Goal: Transaction & Acquisition: Book appointment/travel/reservation

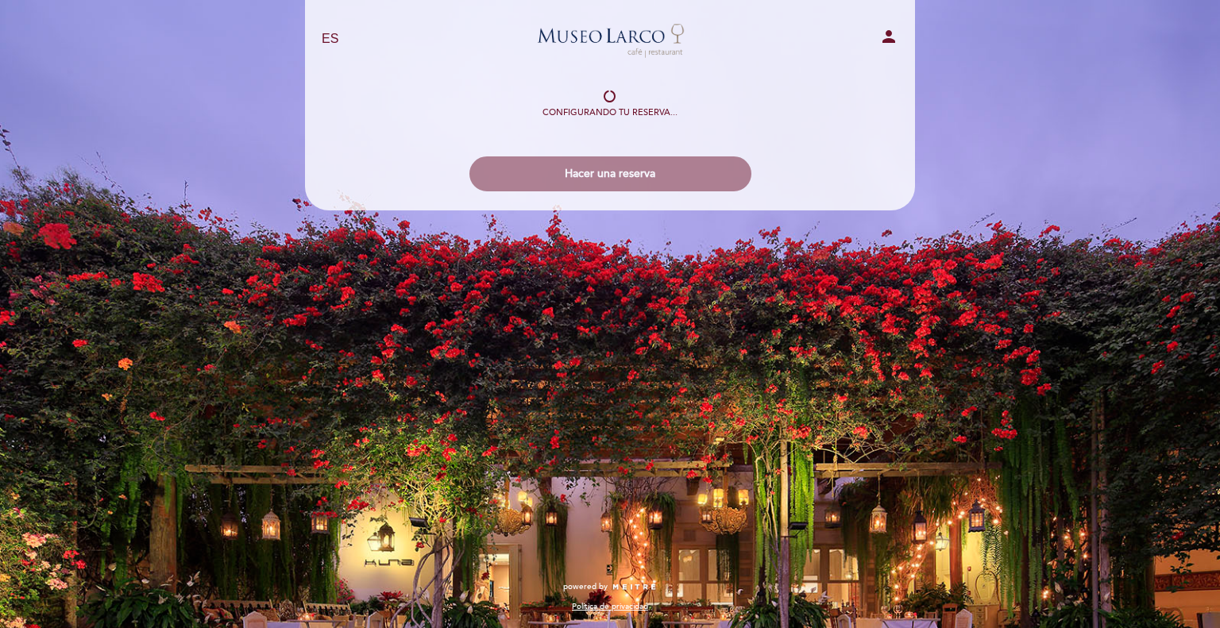
select select "es"
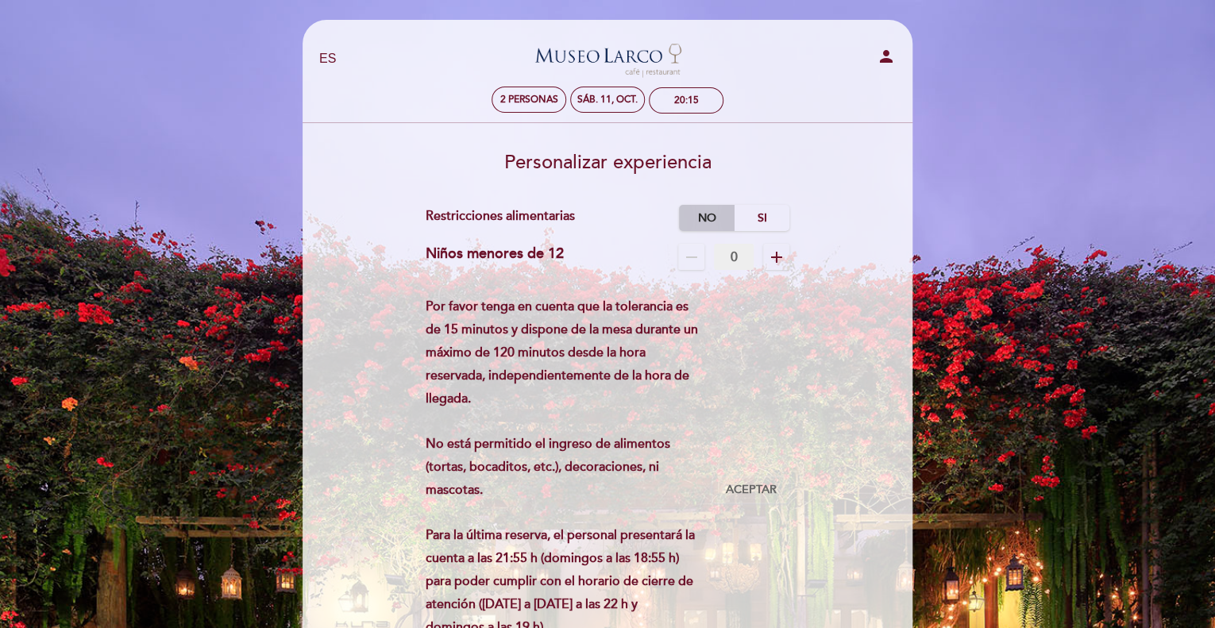
click at [696, 214] on label "No" at bounding box center [707, 218] width 56 height 26
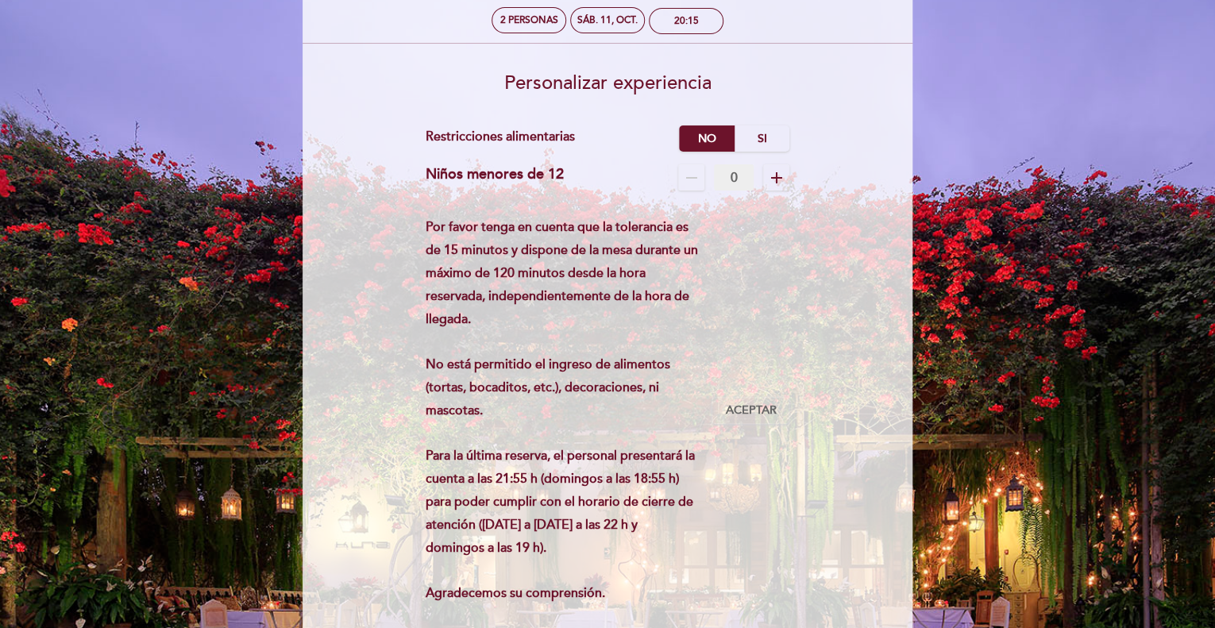
scroll to position [159, 0]
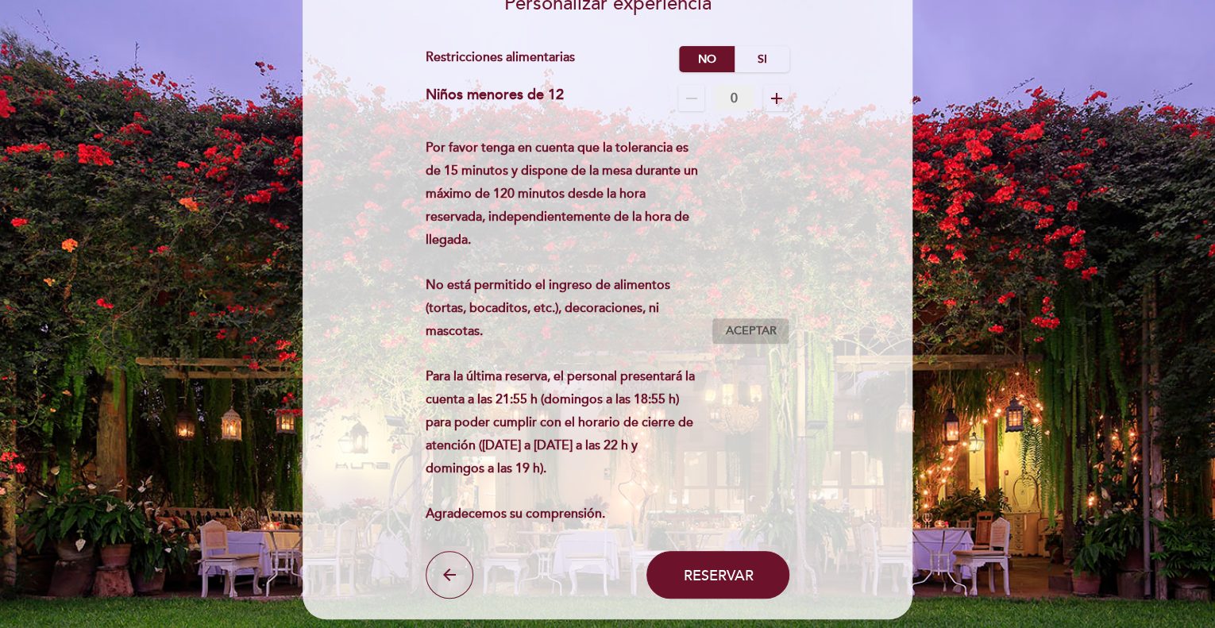
click at [756, 329] on span "Aceptar" at bounding box center [750, 331] width 51 height 17
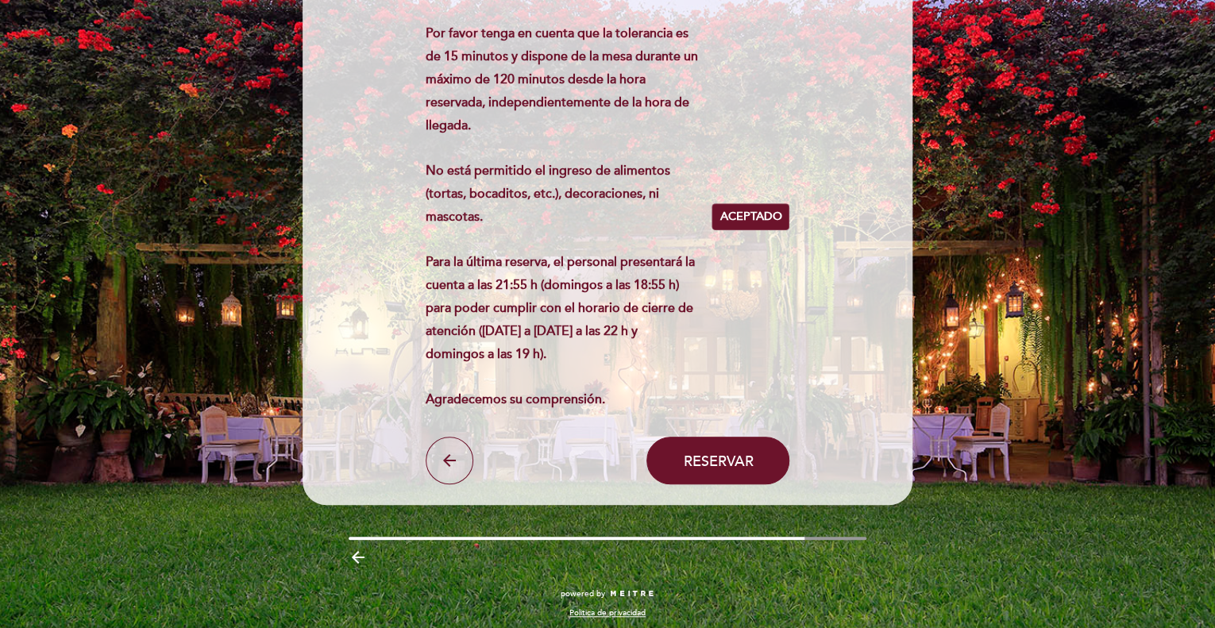
scroll to position [280, 0]
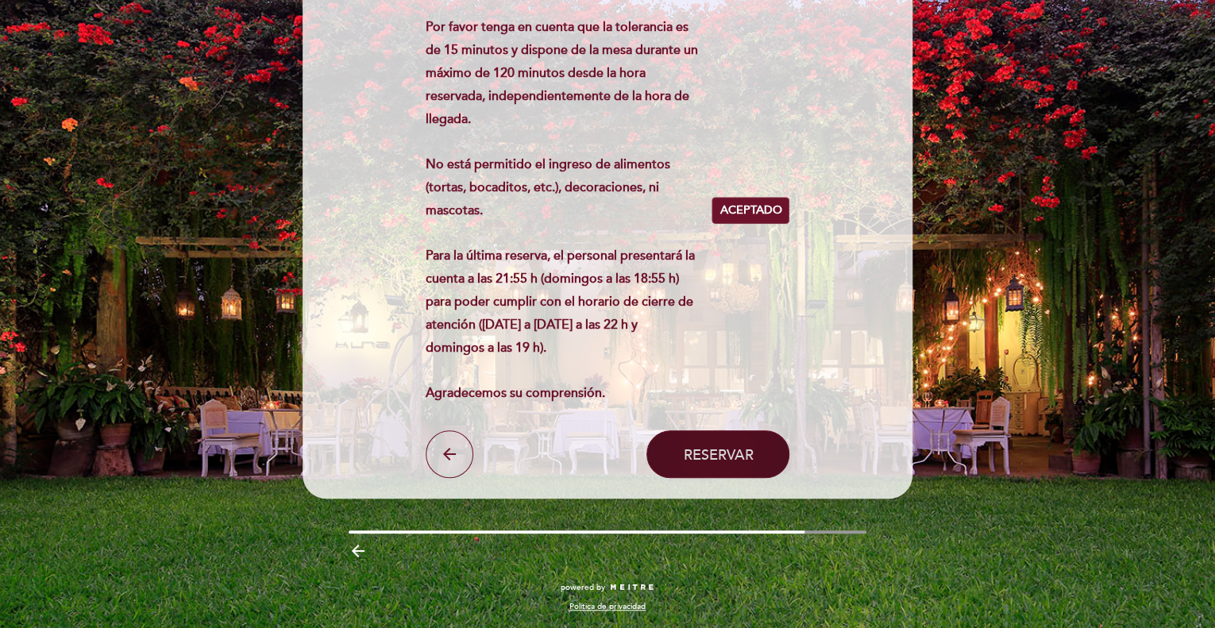
click at [730, 447] on span "Reservar" at bounding box center [718, 453] width 70 height 17
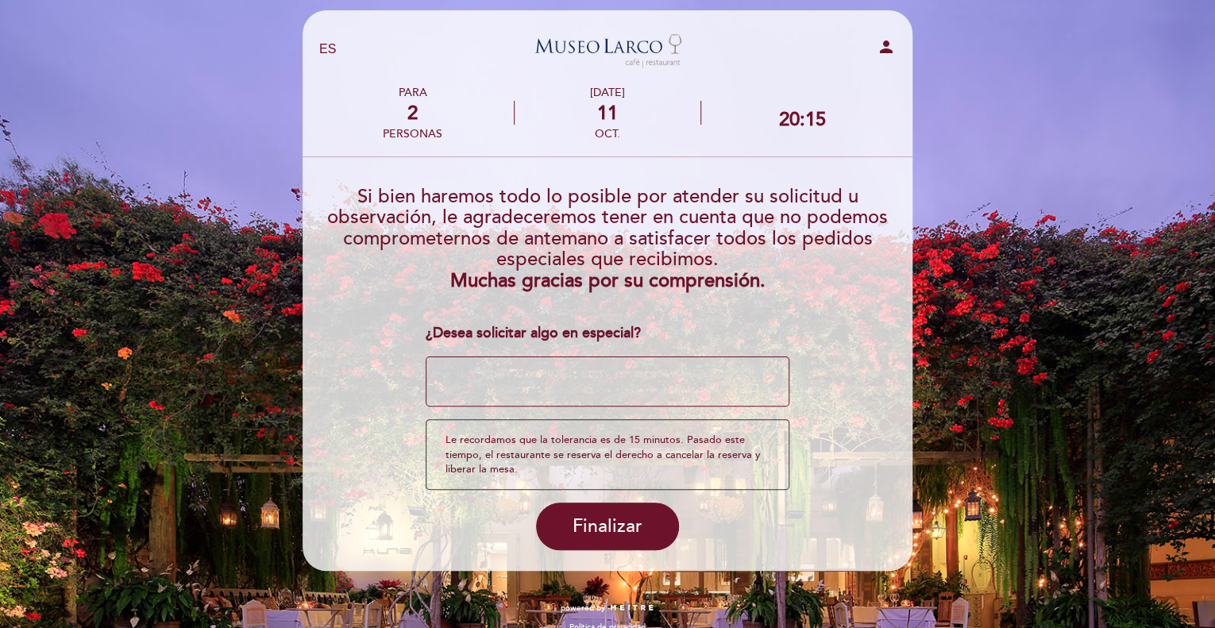
scroll to position [0, 0]
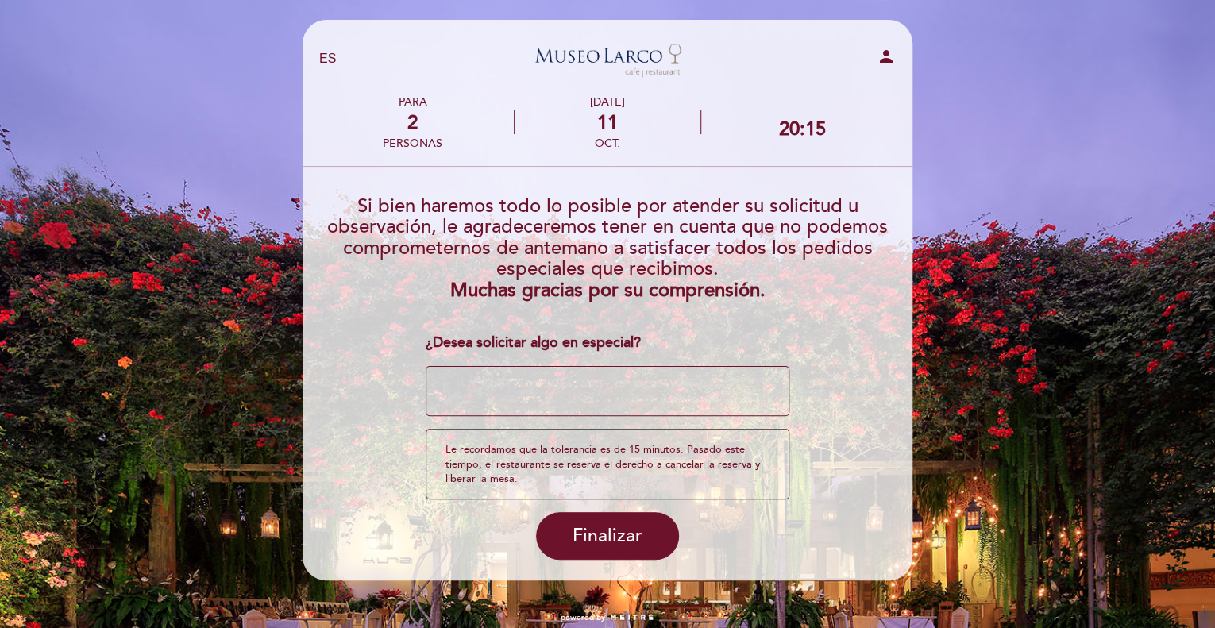
click at [493, 384] on textarea at bounding box center [608, 391] width 364 height 51
type textarea "Cena de aniversario, que sea una mesa con vista al jardin por favor, no al medi…"
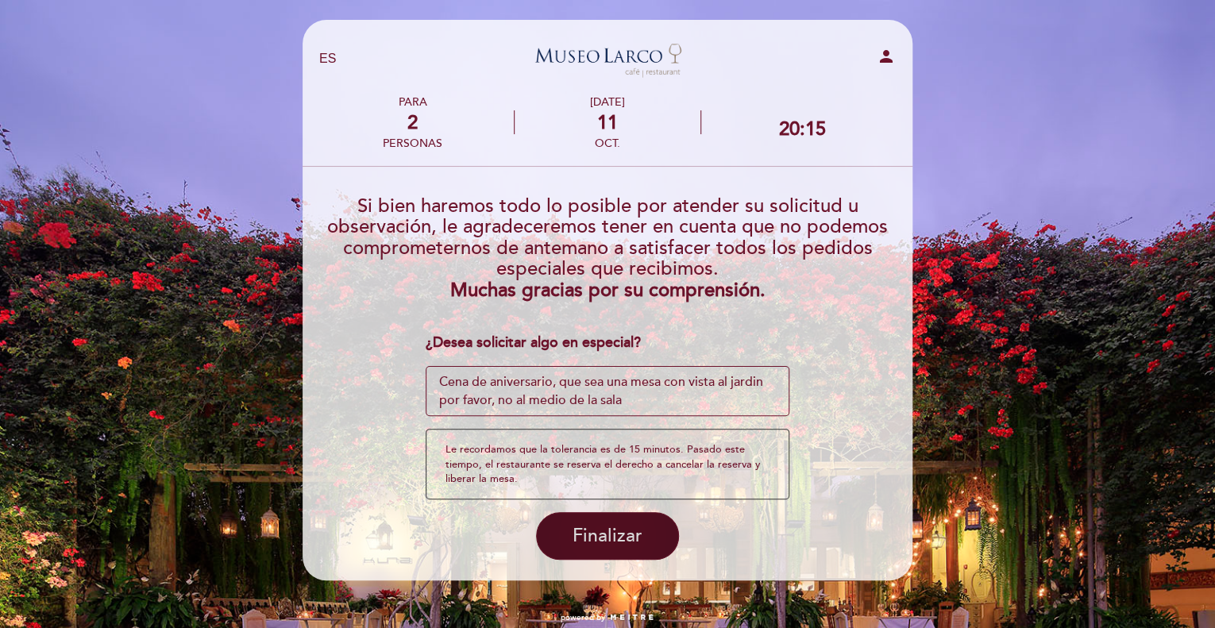
click at [609, 535] on span "Finalizar" at bounding box center [608, 536] width 70 height 22
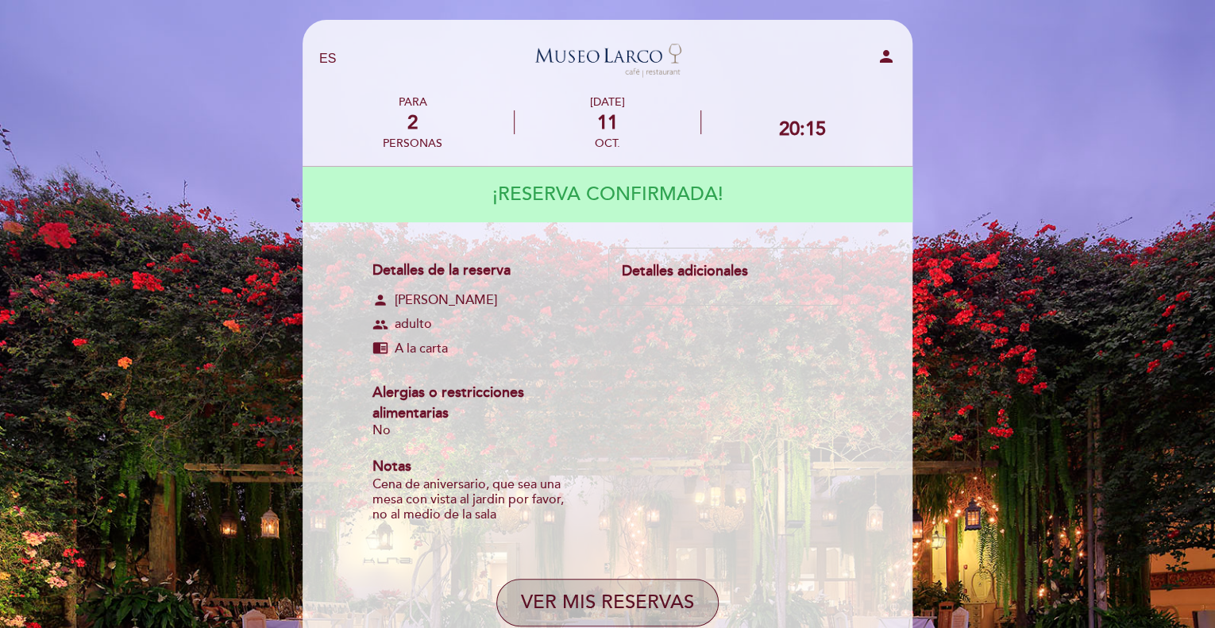
click at [609, 600] on button "VER MIS RESERVAS" at bounding box center [607, 603] width 222 height 48
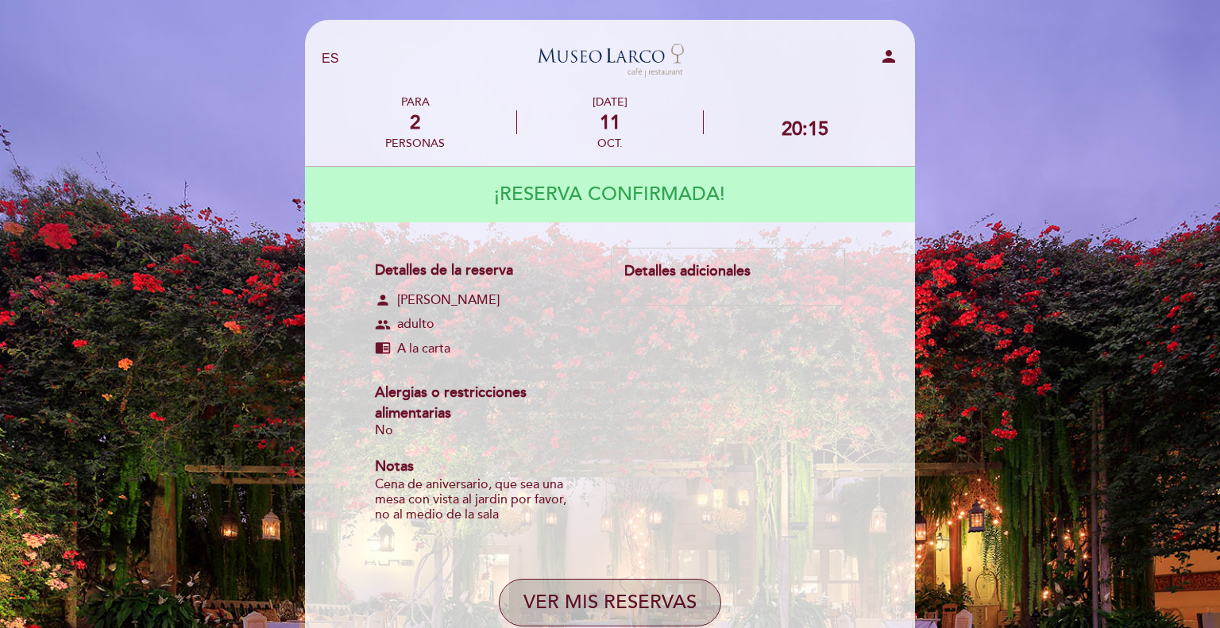
select select "es"
